Goal: Navigation & Orientation: Find specific page/section

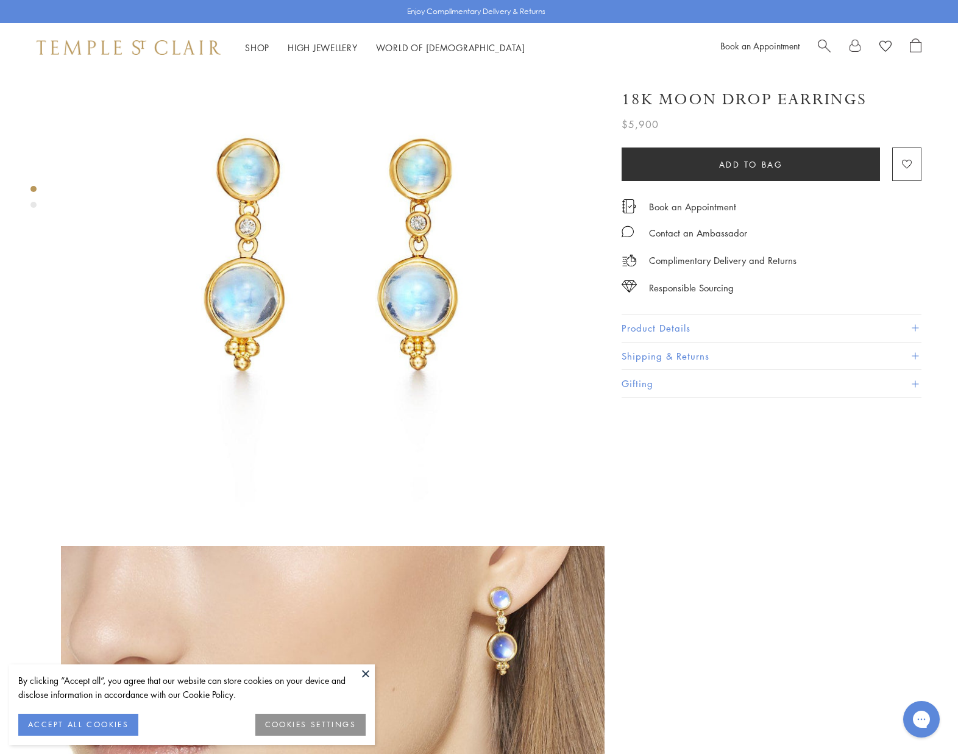
scroll to position [104, 0]
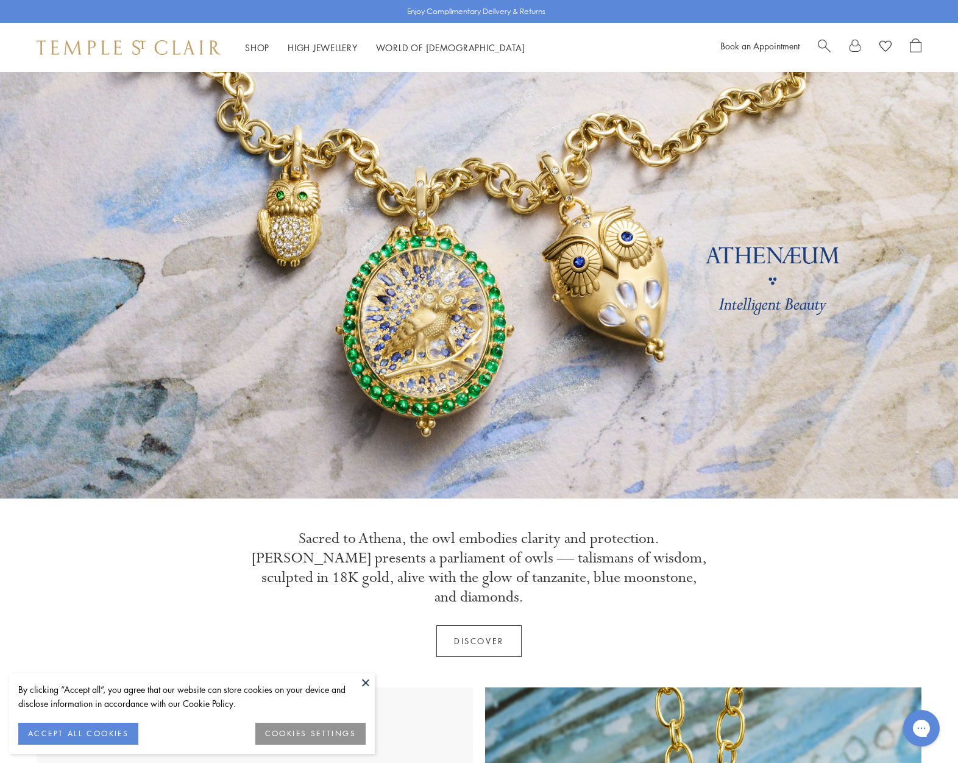
click at [118, 735] on button "ACCEPT ALL COOKIES" at bounding box center [78, 734] width 120 height 22
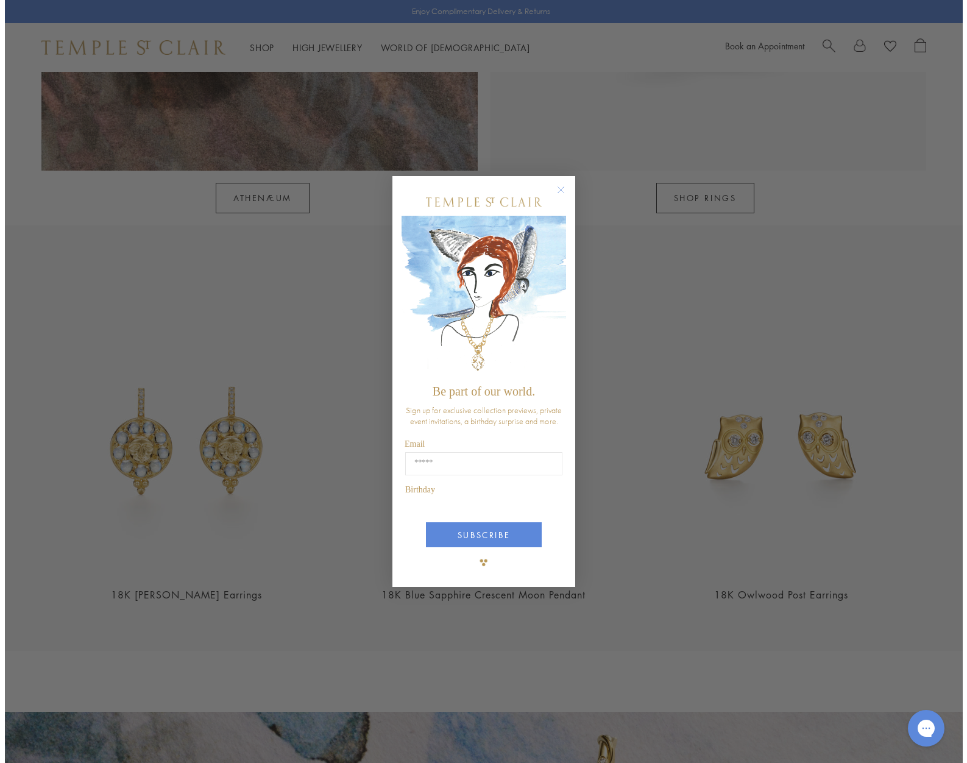
scroll to position [1449, 0]
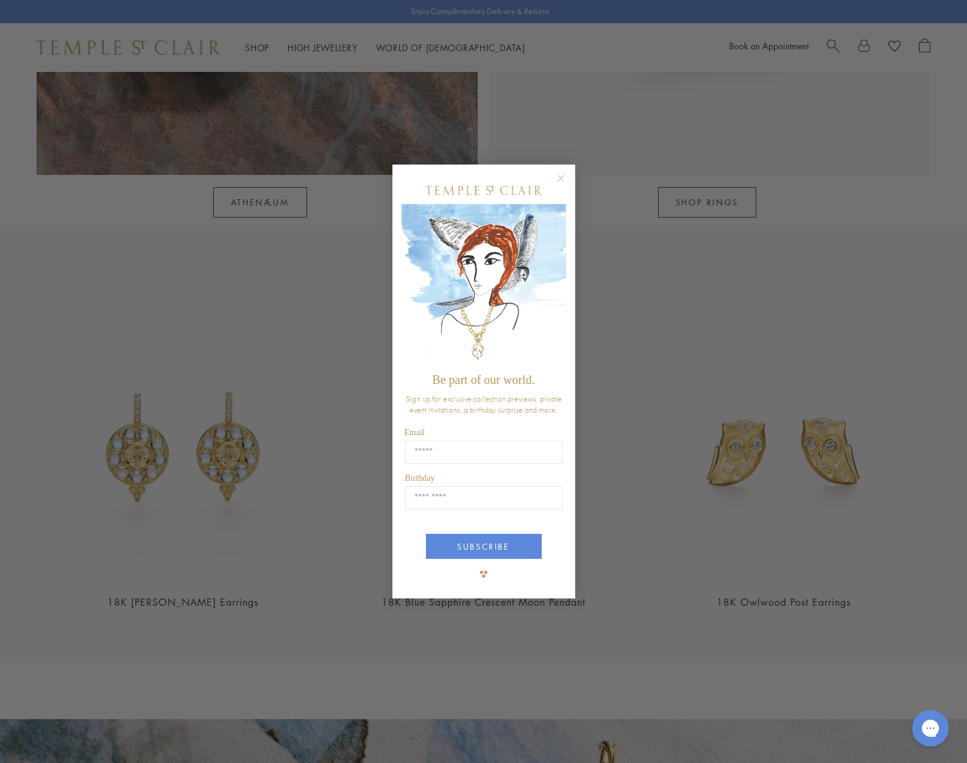
click at [556, 184] on circle "Close dialog" at bounding box center [560, 178] width 15 height 15
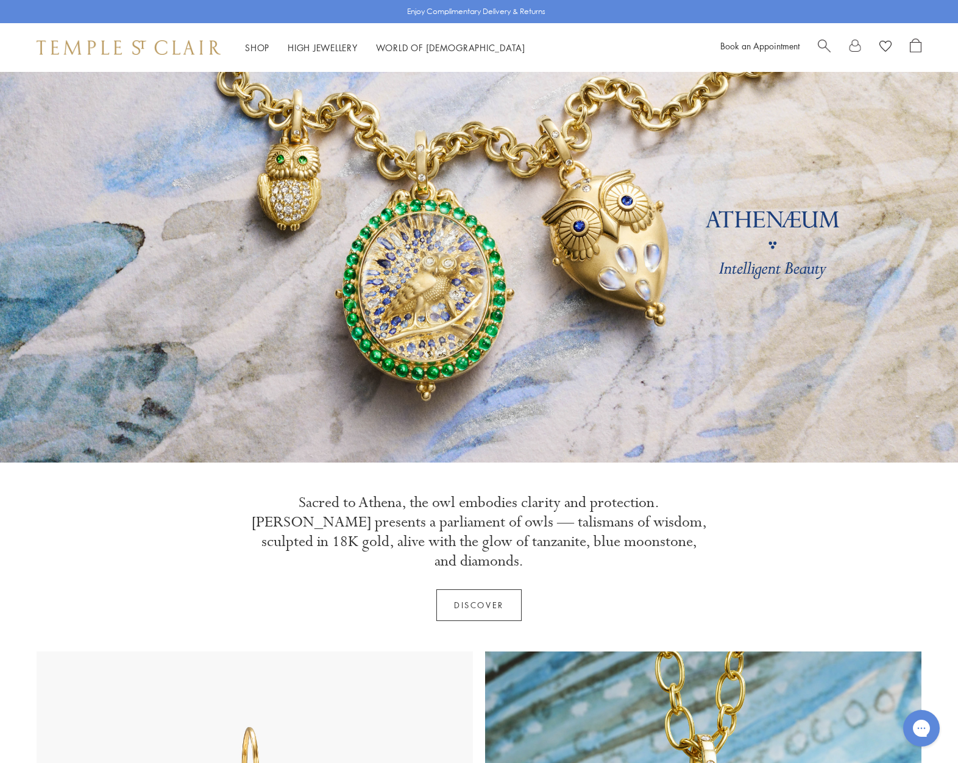
scroll to position [0, 0]
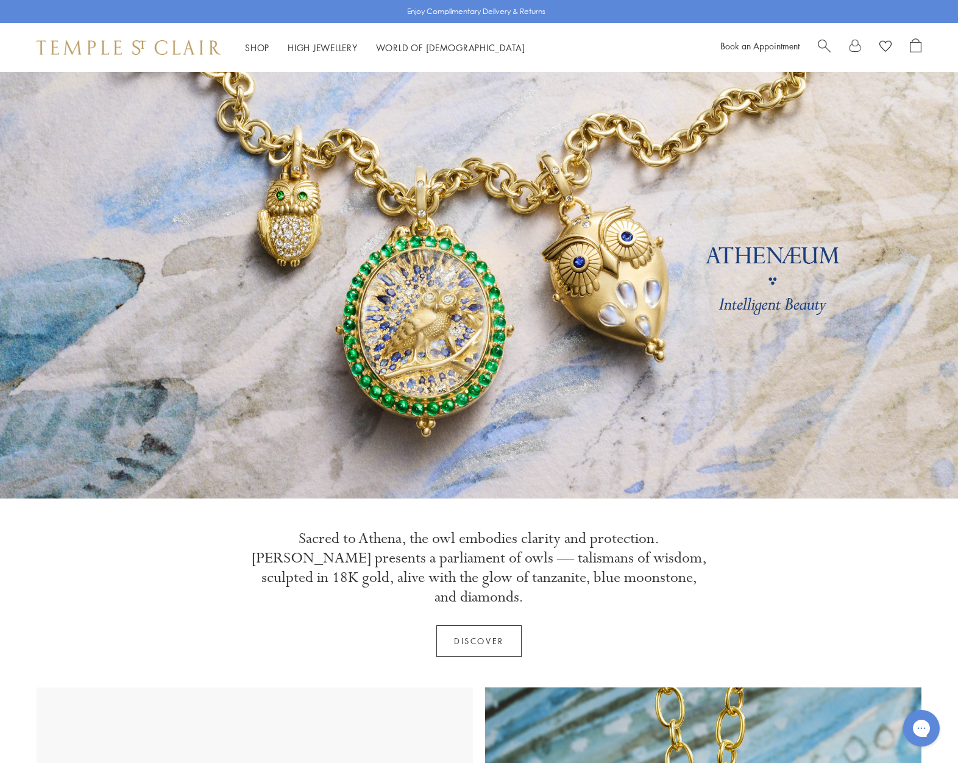
click at [489, 625] on link "Discover" at bounding box center [478, 641] width 85 height 32
